Goal: Task Accomplishment & Management: Manage account settings

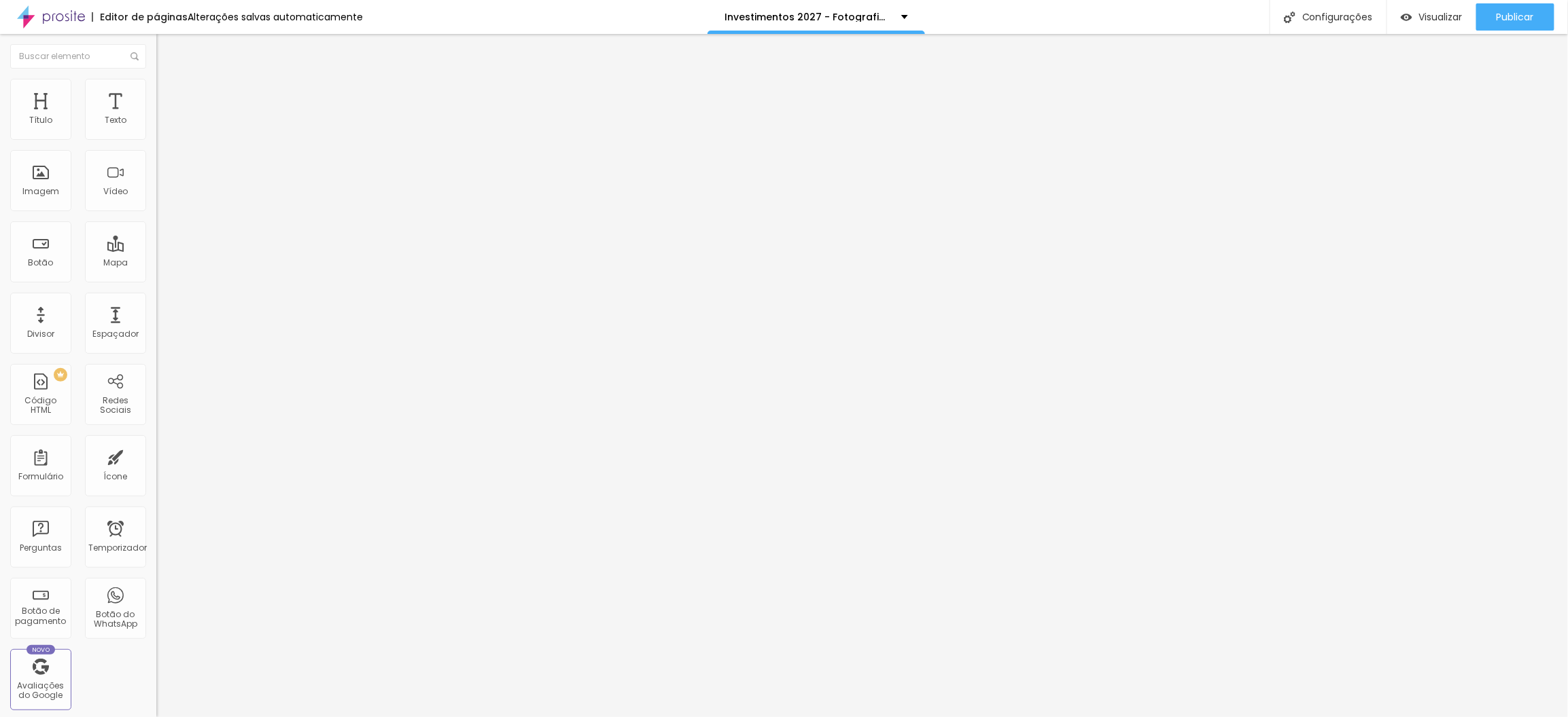
click at [165, 117] on font "Trocar imagem" at bounding box center [197, 111] width 66 height 12
click at [1326, 14] on font "Configurações" at bounding box center [1337, 17] width 71 height 14
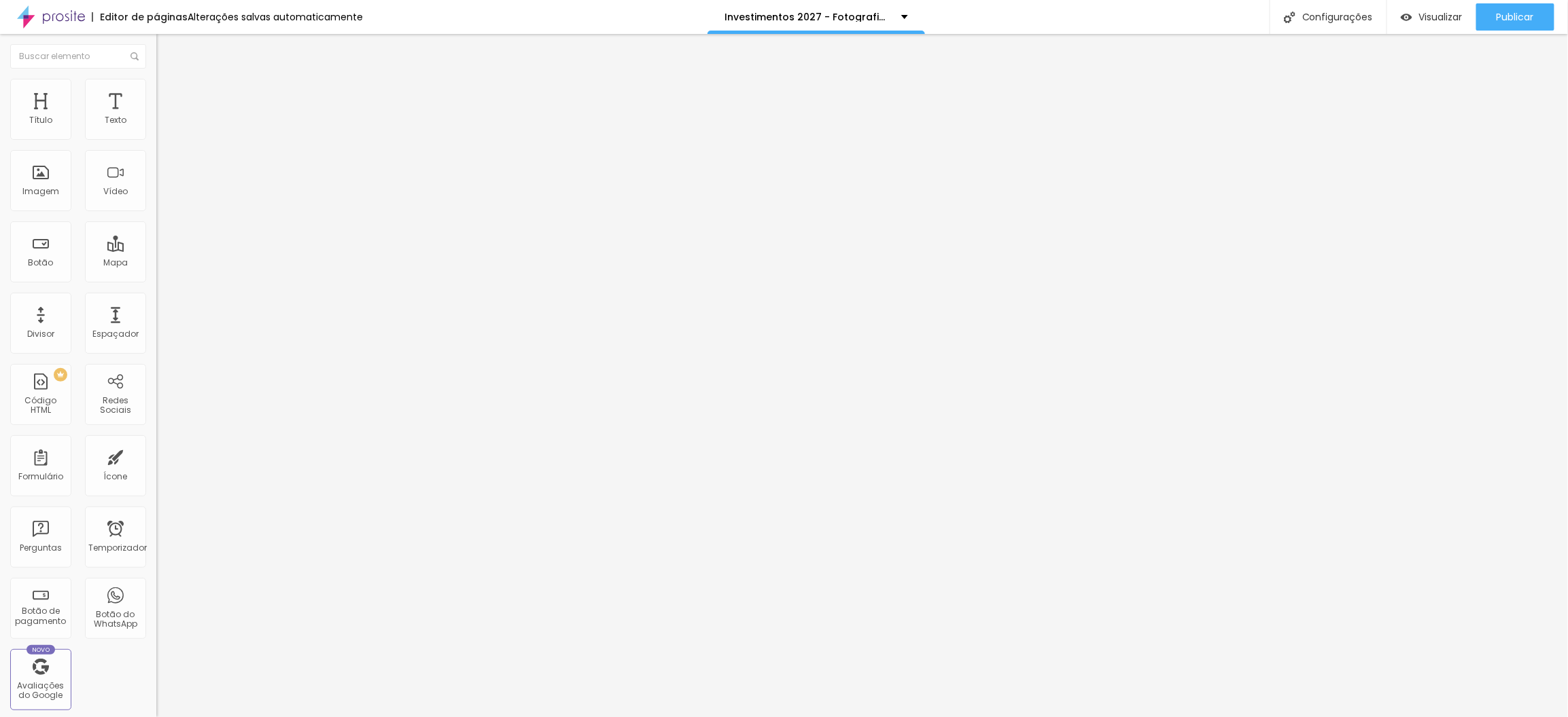
type input "Investimentos 2026/2027 - Fotografia de Casamento - Darin Photos"
type input "/investimentos-2026/2027-fotografia-de-casamento-darin-photos"
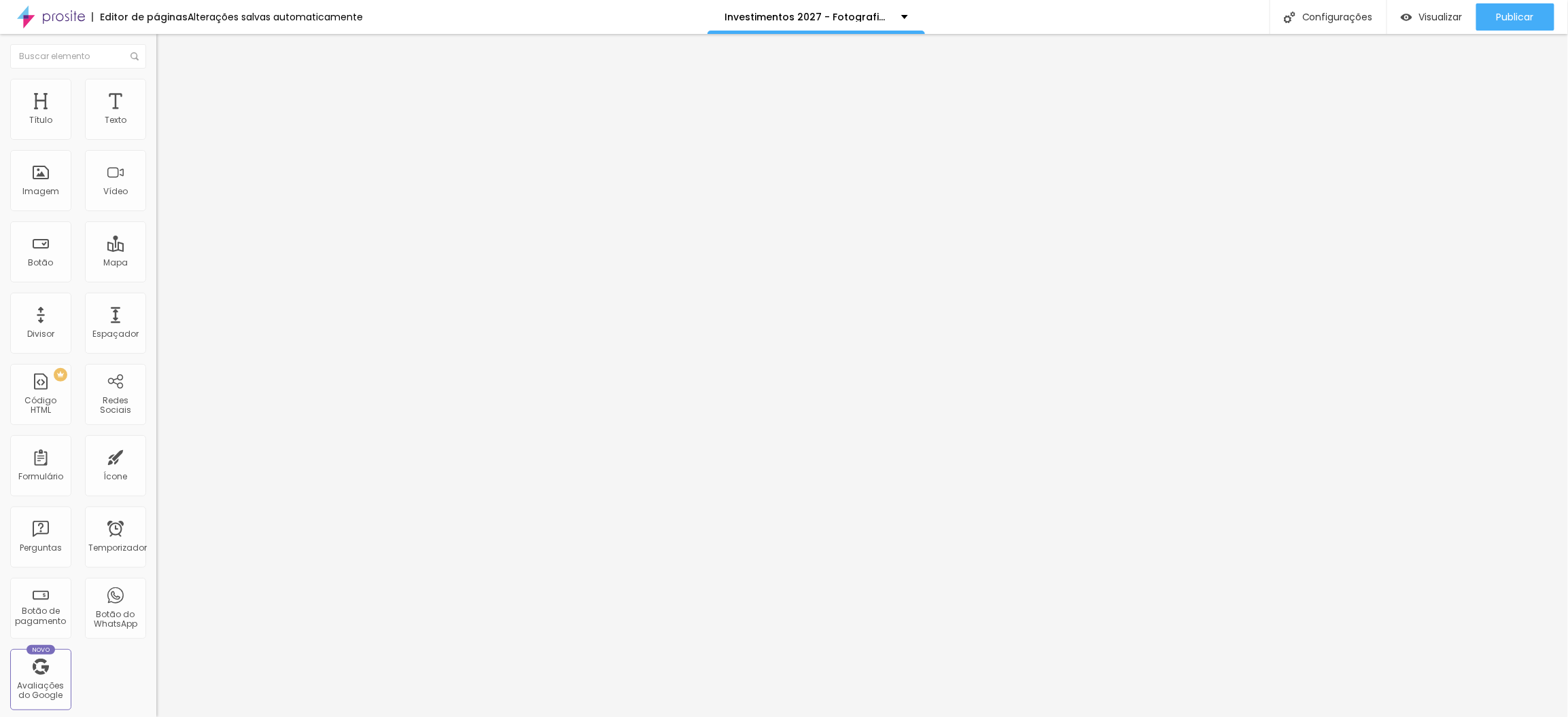
click at [1036, 716] on div at bounding box center [784, 731] width 1568 height 12
click at [1414, 12] on div "Visualizar" at bounding box center [1431, 17] width 62 height 12
